Goal: Transaction & Acquisition: Book appointment/travel/reservation

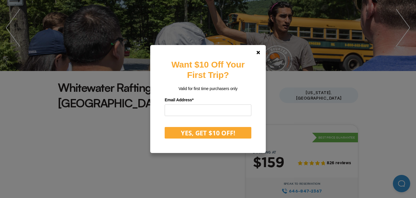
scroll to position [78, 0]
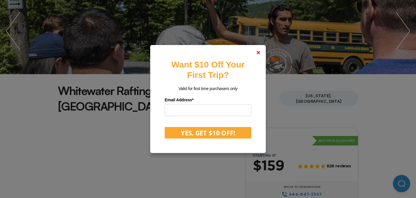
click at [258, 54] on icon at bounding box center [258, 52] width 3 height 3
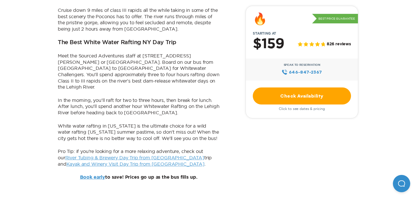
scroll to position [444, 0]
click at [283, 98] on link "Check Availability" at bounding box center [302, 96] width 98 height 17
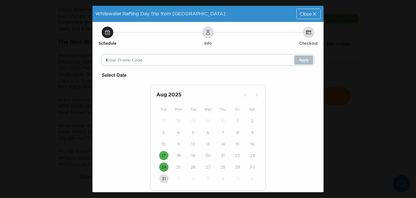
scroll to position [21, 0]
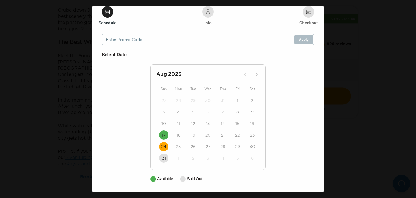
click at [165, 146] on time "24" at bounding box center [163, 147] width 5 height 6
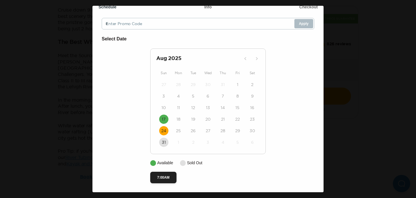
scroll to position [38, 0]
click at [166, 179] on button "7:00AM" at bounding box center [163, 178] width 26 height 12
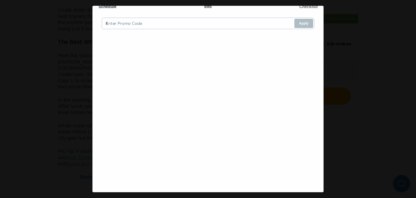
scroll to position [0, 0]
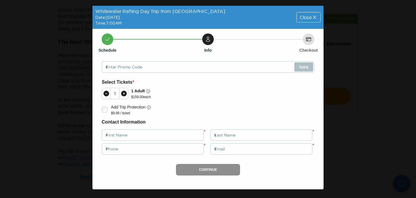
click at [86, 99] on div "Whitewater Rafting Day Trip from [GEOGRAPHIC_DATA] Date: [DATE] Time: 7:00AM Cl…" at bounding box center [208, 99] width 416 height 198
click at [312, 21] on div "Close" at bounding box center [309, 17] width 24 height 10
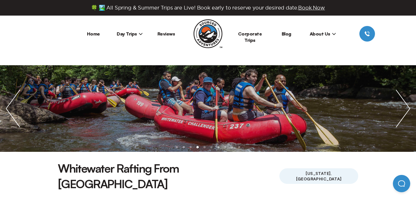
click at [124, 32] on span "Day Trips" at bounding box center [130, 34] width 26 height 6
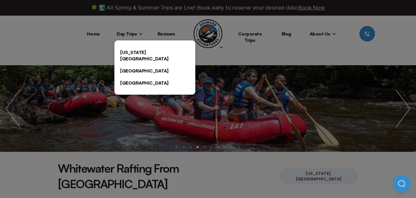
click at [133, 54] on link "[US_STATE][GEOGRAPHIC_DATA]" at bounding box center [155, 55] width 81 height 19
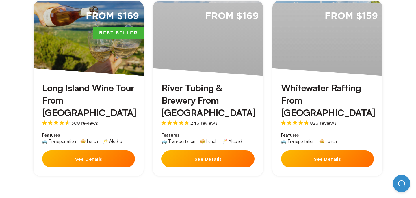
scroll to position [181, 0]
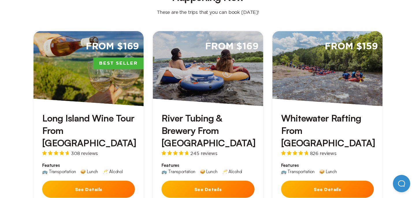
click at [194, 74] on div "From $169" at bounding box center [208, 68] width 110 height 75
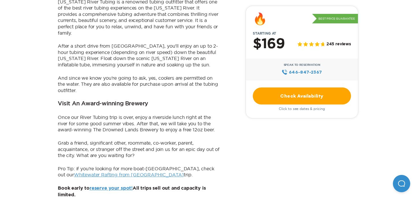
scroll to position [443, 0]
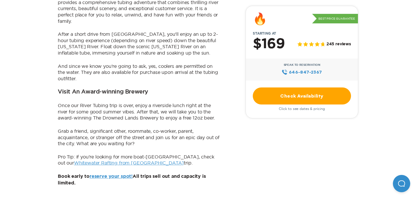
click at [294, 97] on link "Check Availability" at bounding box center [302, 96] width 98 height 17
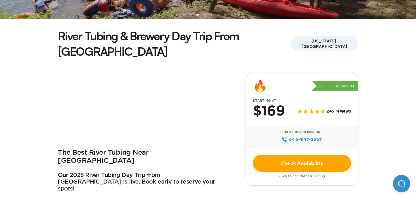
scroll to position [135, 0]
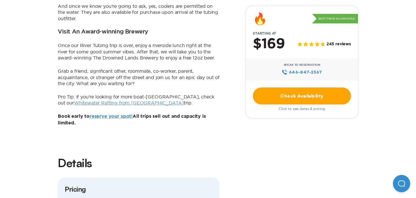
scroll to position [508, 0]
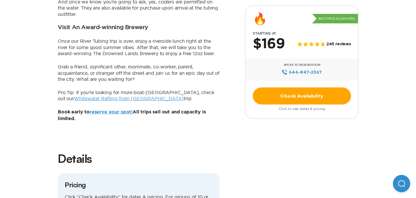
click at [302, 98] on link "Check Availability" at bounding box center [302, 96] width 98 height 17
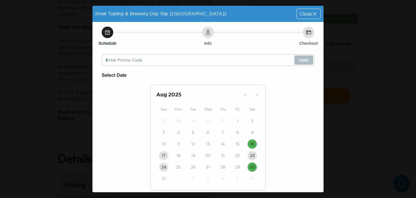
scroll to position [16, 0]
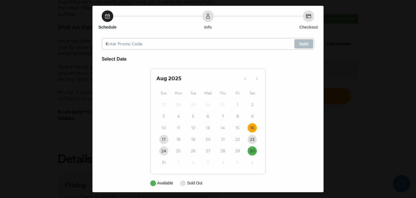
click at [254, 128] on time "16" at bounding box center [252, 128] width 4 height 6
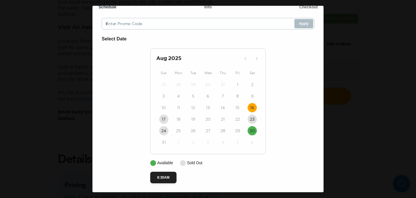
scroll to position [38, 0]
click at [172, 178] on button "8:30AM" at bounding box center [163, 178] width 26 height 12
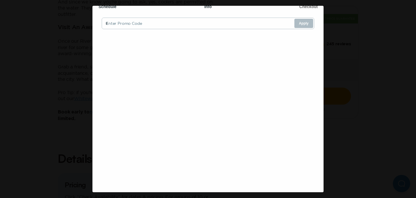
scroll to position [0, 0]
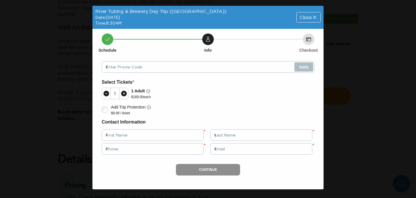
click at [125, 95] on icon at bounding box center [124, 94] width 6 height 6
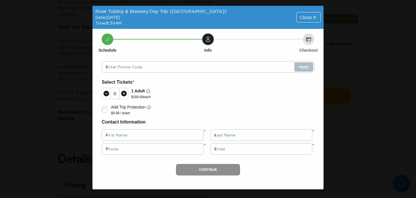
click at [125, 95] on icon at bounding box center [124, 94] width 6 height 6
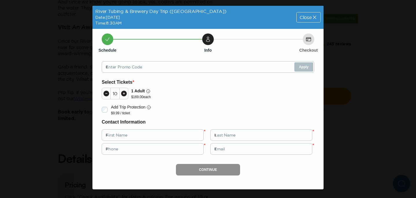
click at [125, 95] on icon at bounding box center [124, 94] width 6 height 6
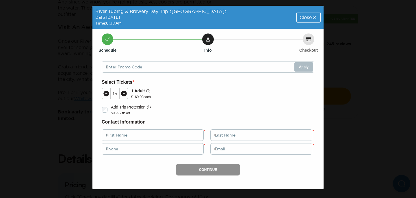
click at [125, 95] on icon at bounding box center [124, 94] width 6 height 6
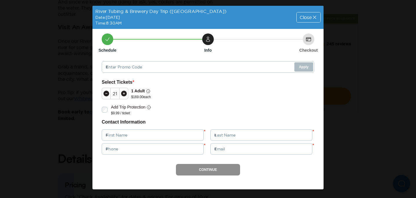
click at [125, 95] on icon at bounding box center [124, 94] width 6 height 6
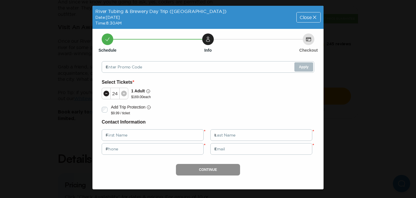
click at [125, 95] on icon at bounding box center [124, 94] width 6 height 6
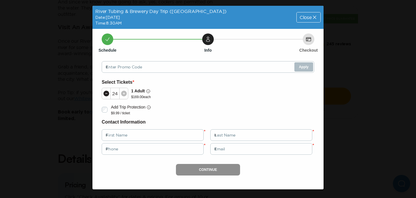
click at [125, 95] on icon at bounding box center [124, 94] width 6 height 6
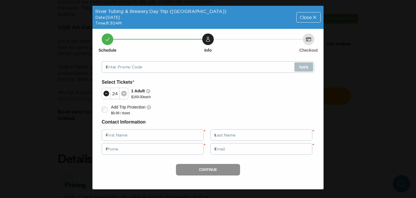
click at [125, 95] on icon at bounding box center [124, 94] width 6 height 6
click at [312, 16] on icon at bounding box center [315, 17] width 6 height 6
